Goal: Task Accomplishment & Management: Use online tool/utility

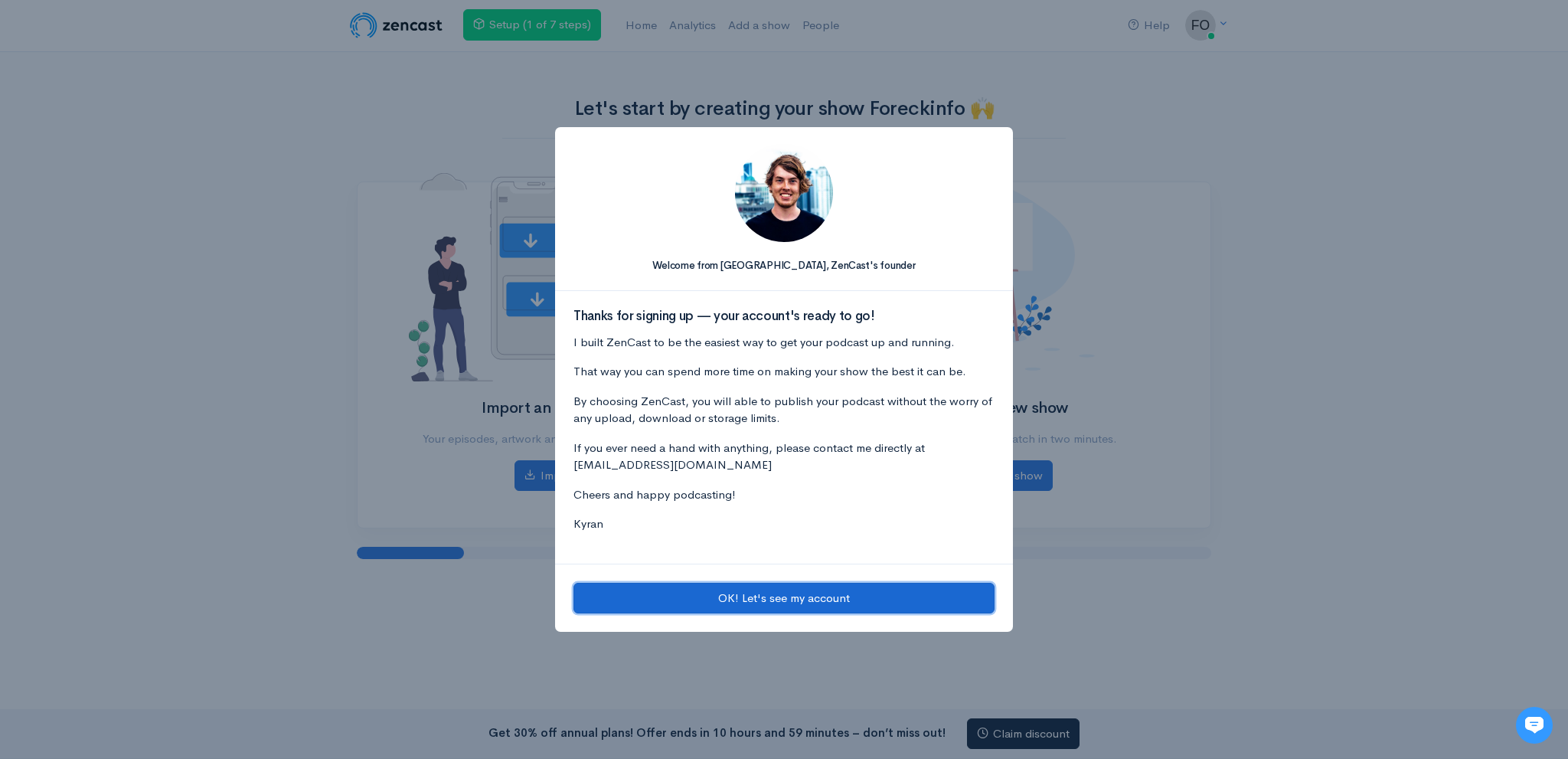
click at [726, 604] on button "OK! Let's see my account" at bounding box center [784, 598] width 421 height 32
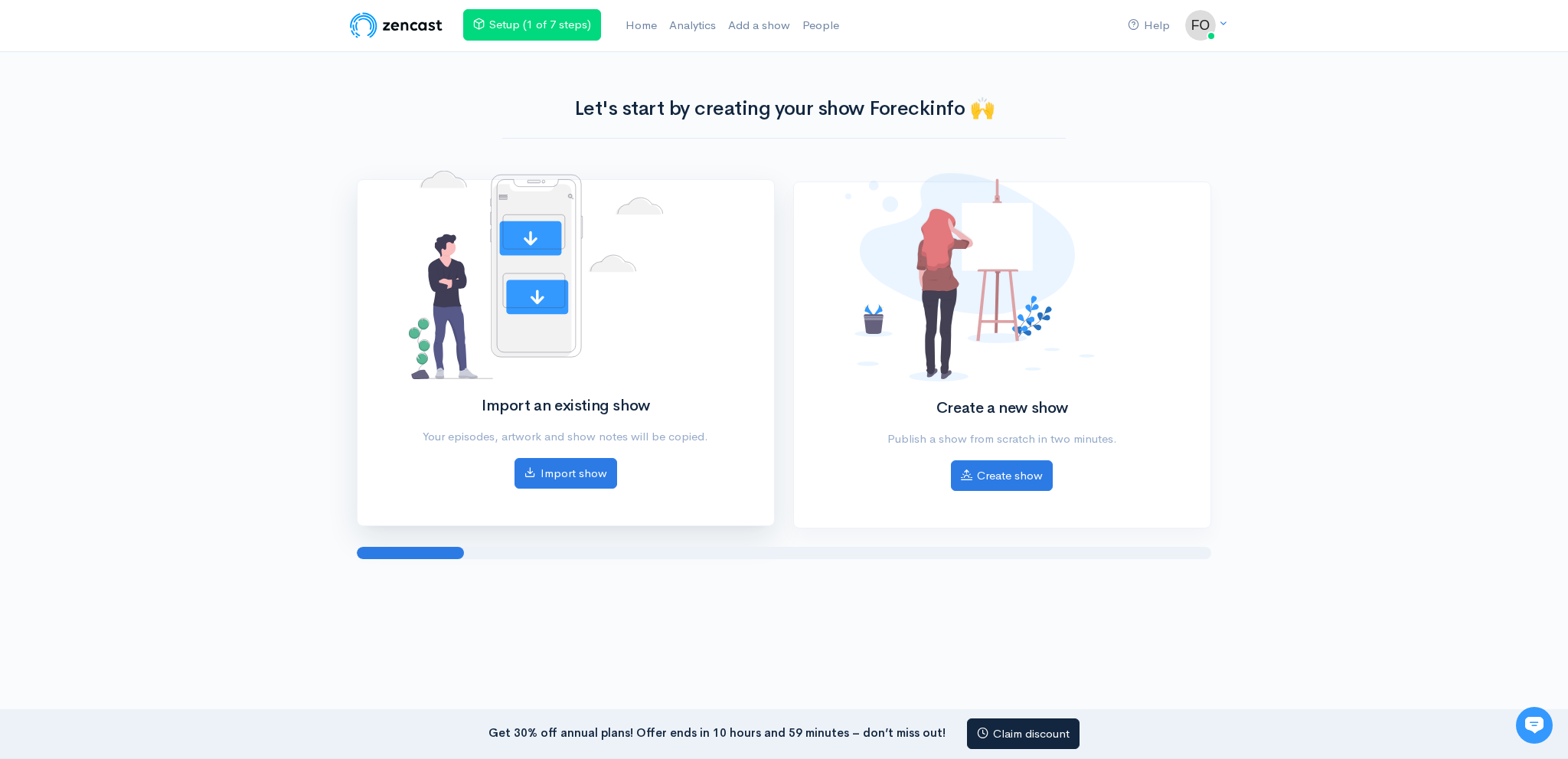
click at [618, 471] on div "Import an existing show Your episodes, artwork and show notes will be copied. I…" at bounding box center [565, 343] width 332 height 290
click at [587, 471] on link "Import show" at bounding box center [565, 474] width 103 height 32
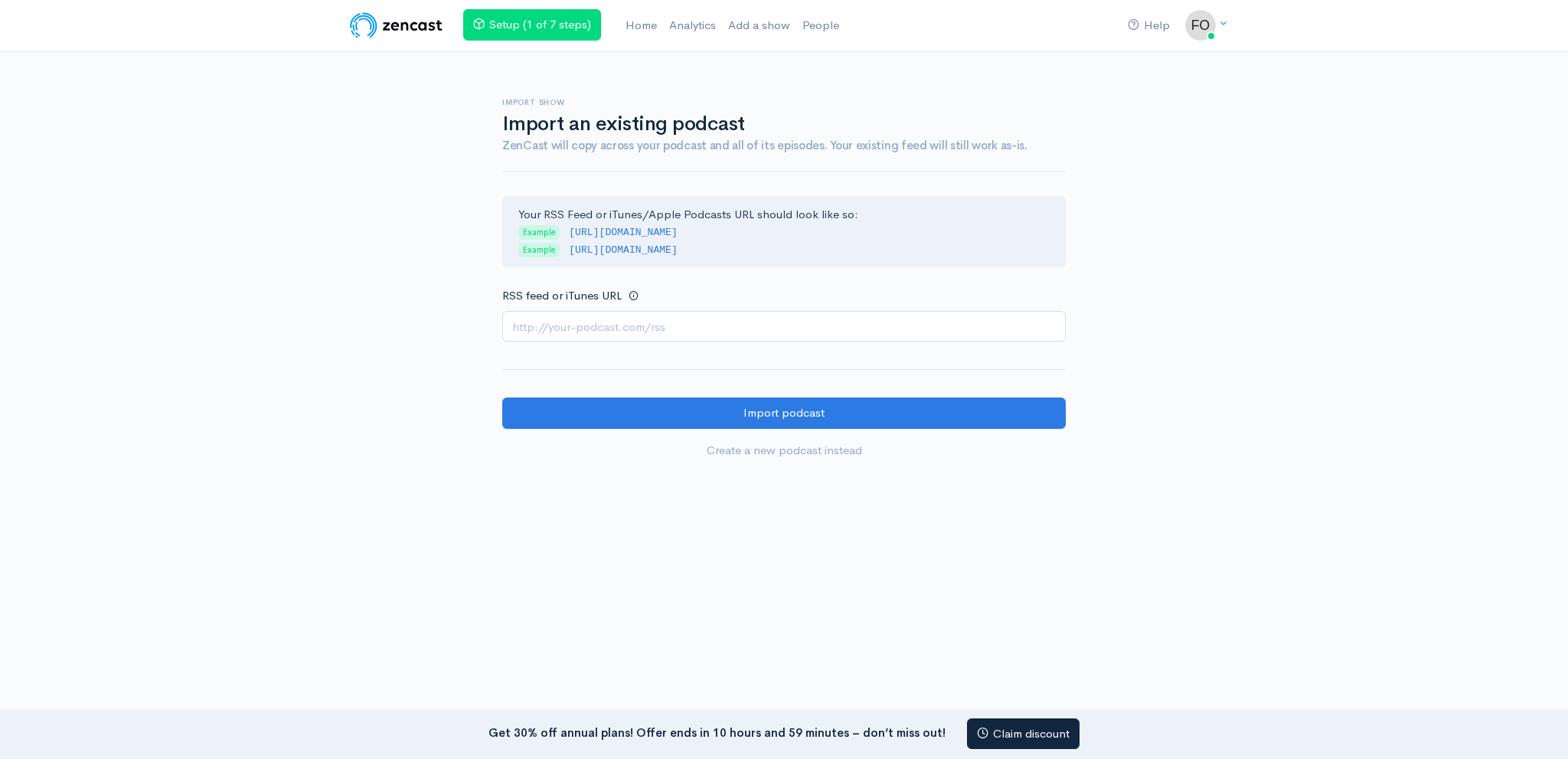
click at [680, 321] on input "RSS feed or iTunes URL" at bounding box center [784, 326] width 564 height 32
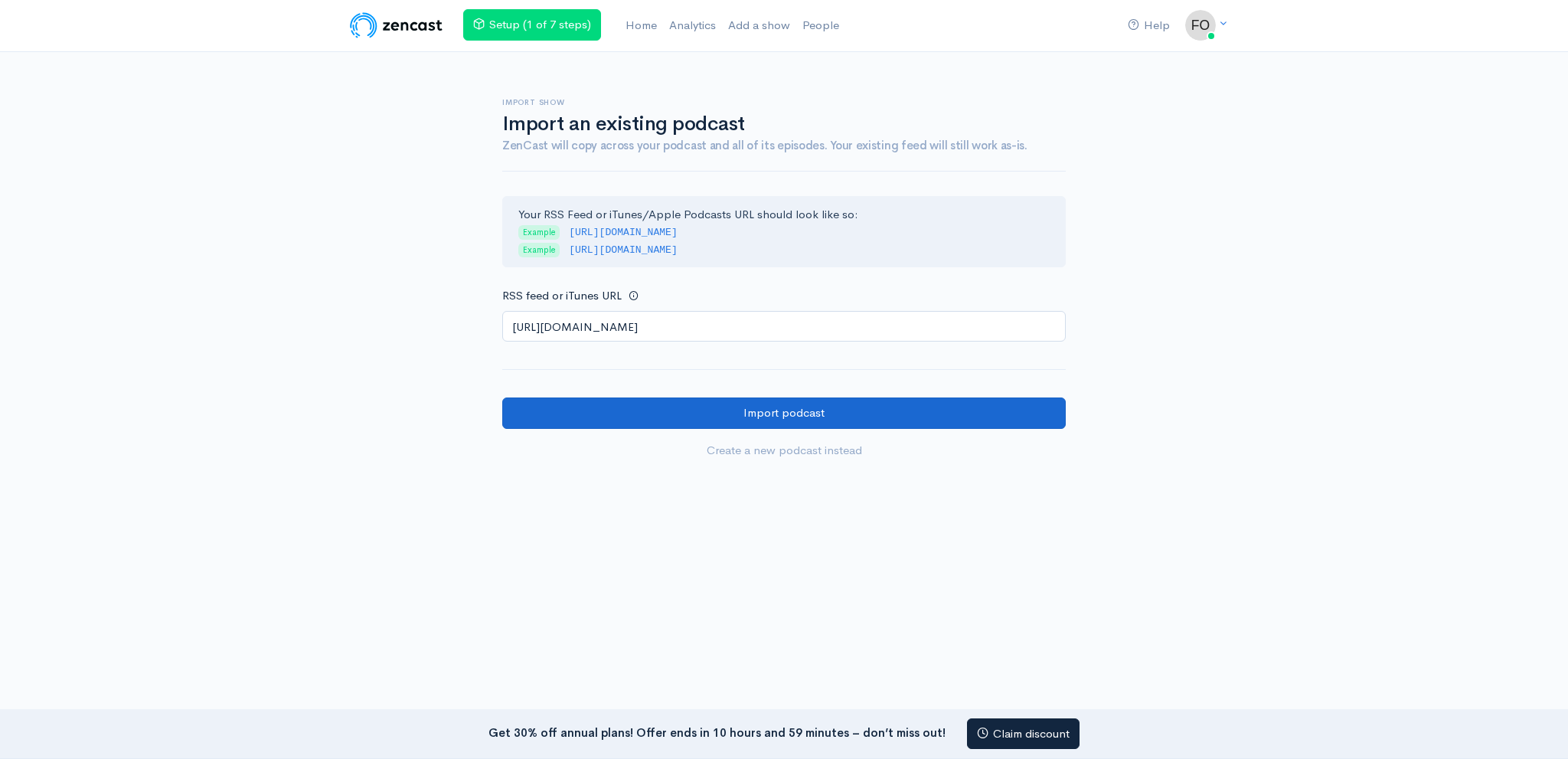
type input "[URL][DOMAIN_NAME]"
click at [674, 414] on input "Import podcast" at bounding box center [784, 413] width 564 height 32
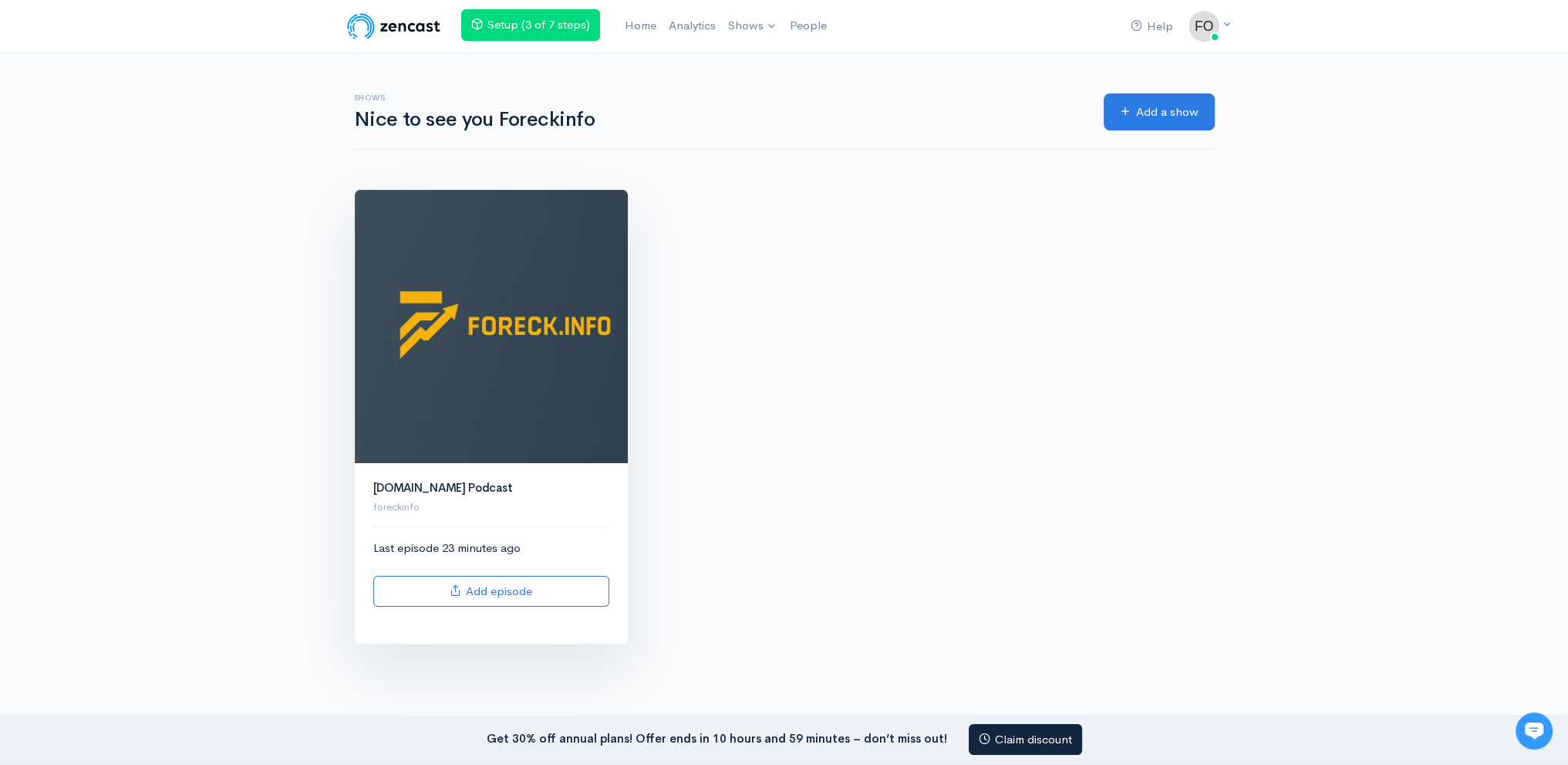
click at [477, 379] on img at bounding box center [491, 326] width 273 height 273
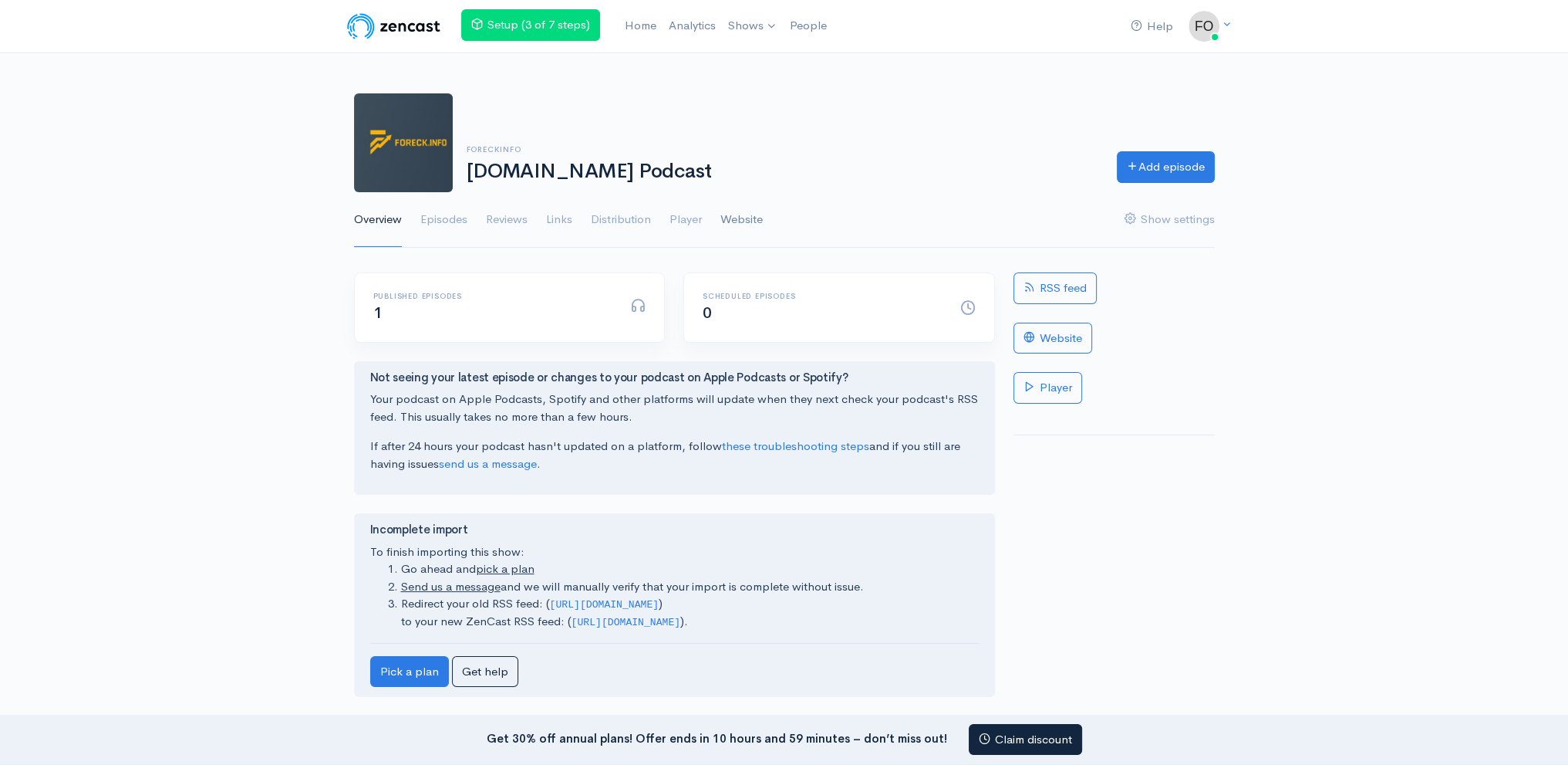
click at [735, 215] on link "Website" at bounding box center [742, 220] width 42 height 56
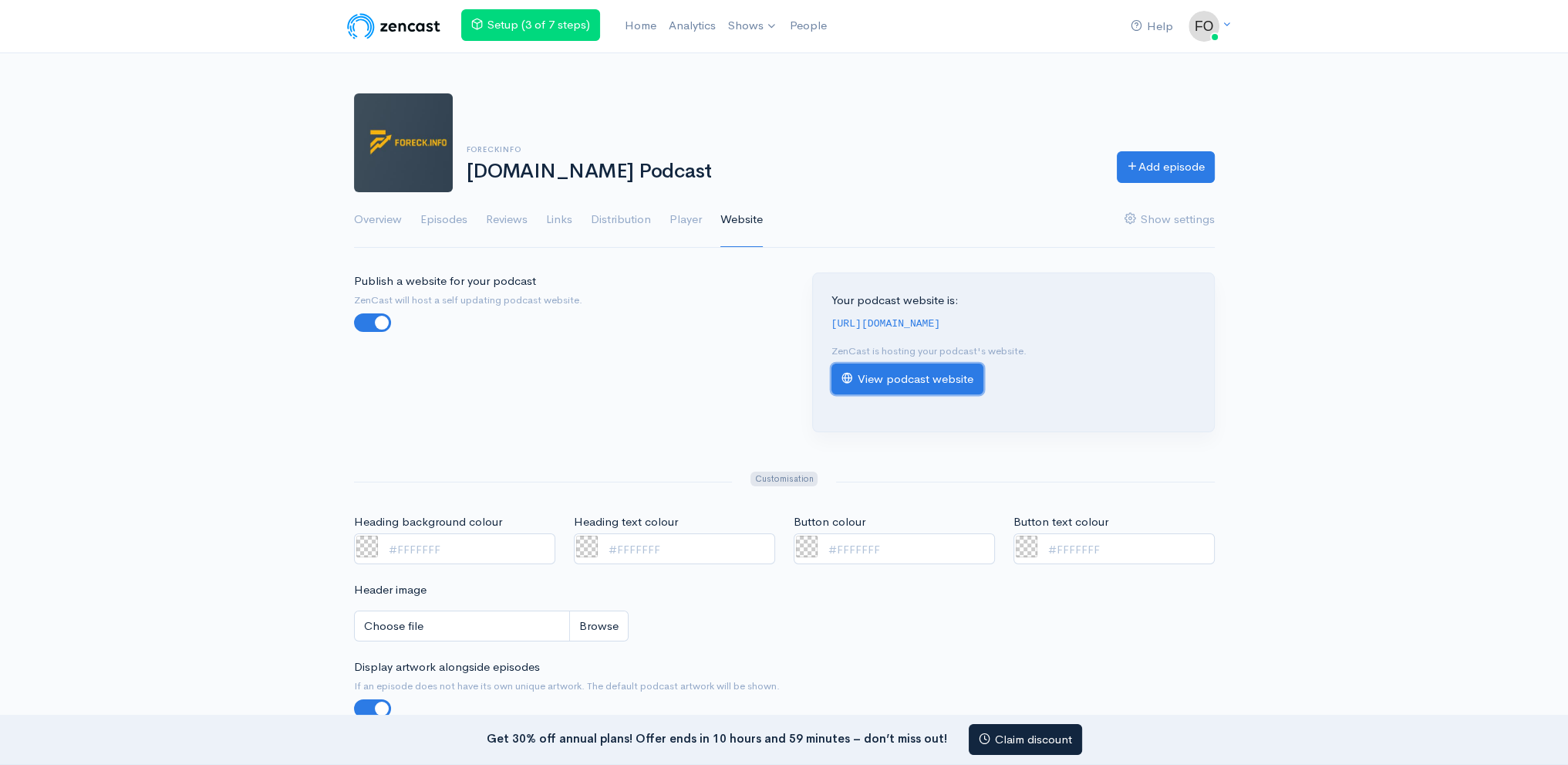
click at [857, 379] on link "View podcast website" at bounding box center [908, 379] width 152 height 32
